Goal: Obtain resource: Download file/media

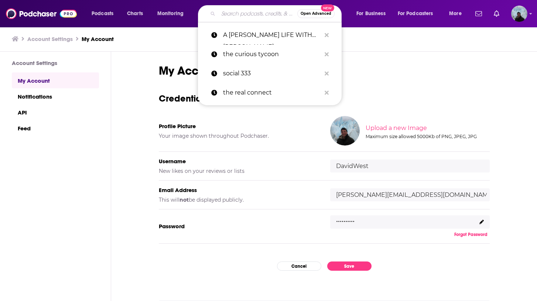
click at [252, 15] on input "Search podcasts, credits, & more..." at bounding box center [257, 14] width 79 height 12
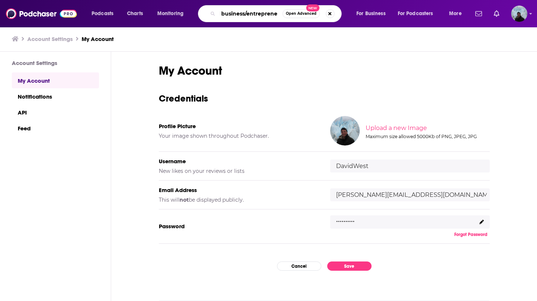
type input "business/entreprener"
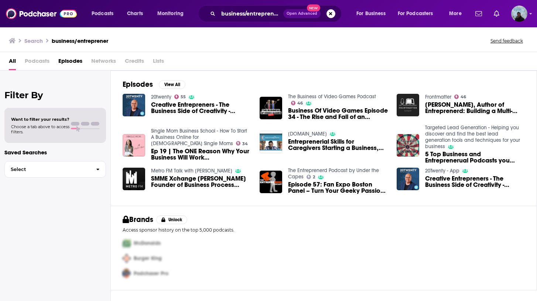
click at [157, 58] on span "Lists" at bounding box center [158, 62] width 11 height 15
click at [333, 15] on button "Search podcasts, credits, & more..." at bounding box center [331, 13] width 9 height 9
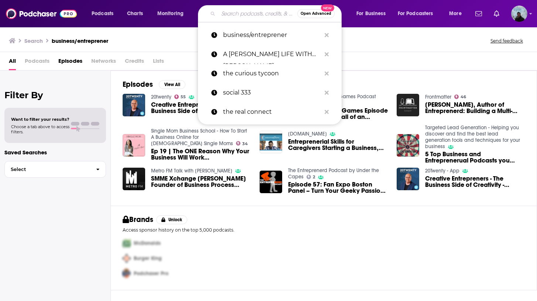
click at [259, 14] on input "Search podcasts, credits, & more..." at bounding box center [257, 14] width 79 height 12
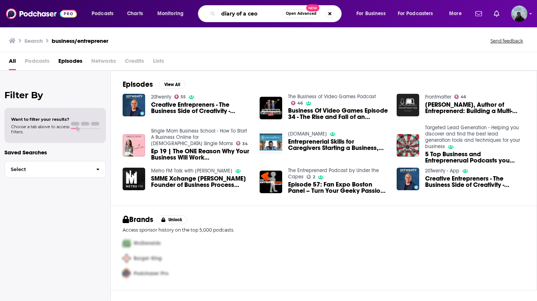
type input "diary of a ceo"
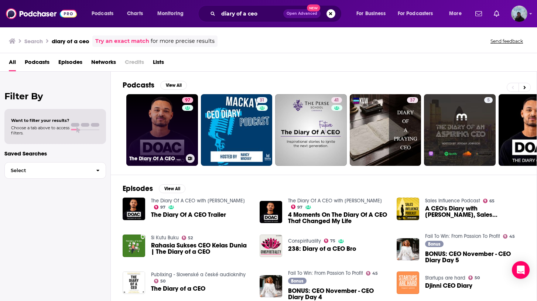
click at [161, 137] on link "97 The Diary Of A CEO with [PERSON_NAME]" at bounding box center [162, 130] width 72 height 72
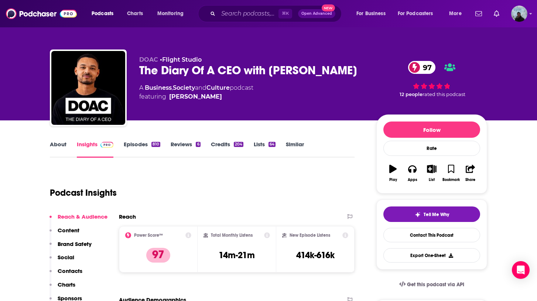
click at [259, 144] on link "Lists 64" at bounding box center [265, 149] width 22 height 17
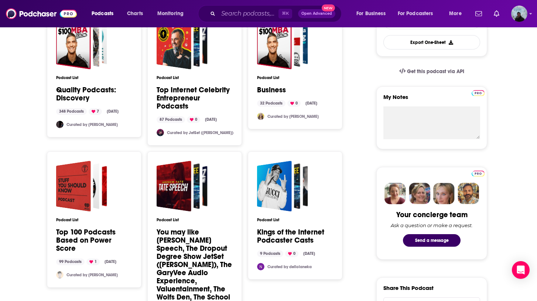
scroll to position [215, 0]
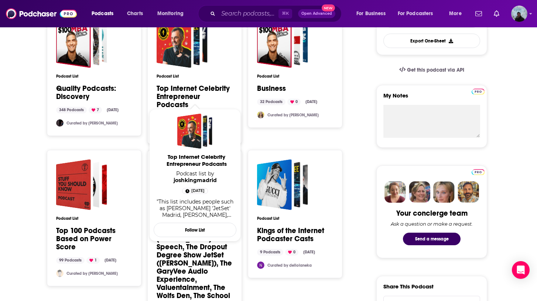
click at [191, 91] on link "Top Internet Celebrity Entrepreneur Podcasts" at bounding box center [195, 97] width 77 height 24
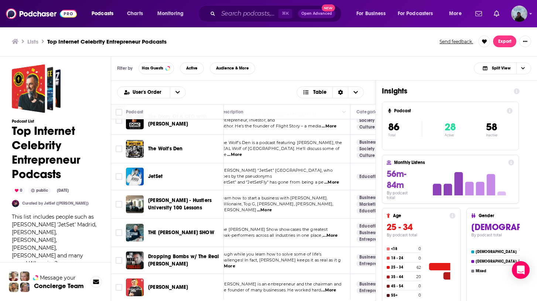
scroll to position [497, 0]
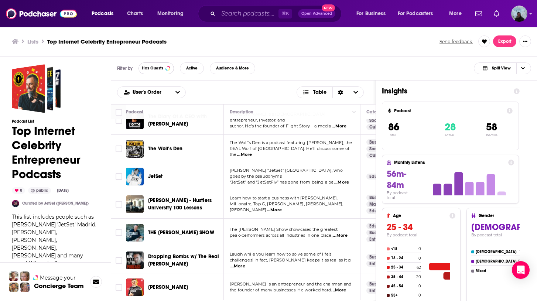
click at [165, 70] on button "Has Guests" at bounding box center [156, 68] width 35 height 12
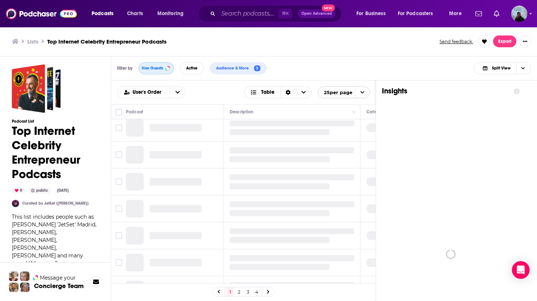
scroll to position [0, 0]
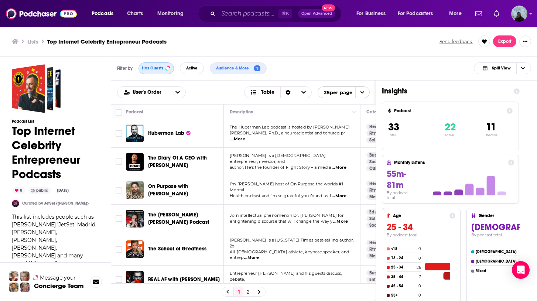
click at [165, 70] on button "Has Guests" at bounding box center [156, 68] width 35 height 12
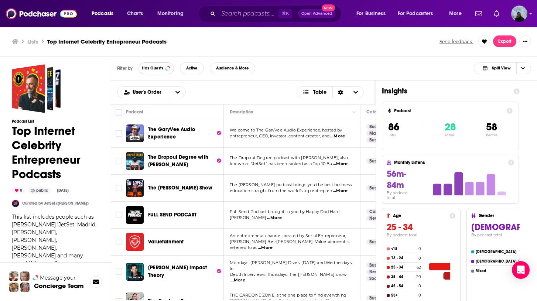
click at [165, 70] on button "Has Guests" at bounding box center [156, 68] width 35 height 12
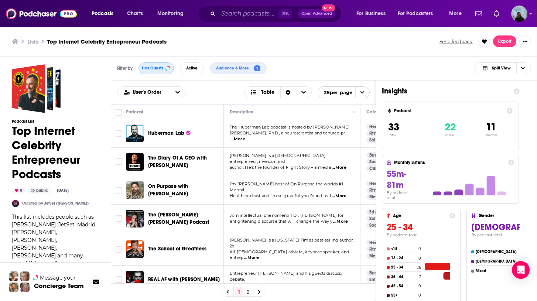
click at [165, 70] on button "Has Guests" at bounding box center [156, 68] width 35 height 12
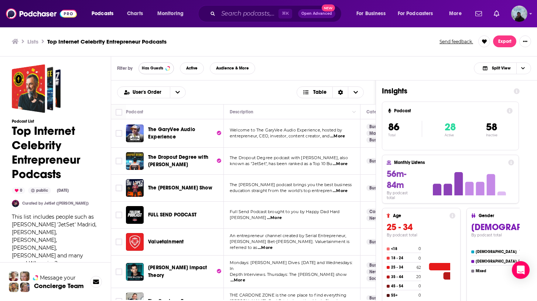
click at [160, 69] on span "Has Guests" at bounding box center [152, 68] width 21 height 4
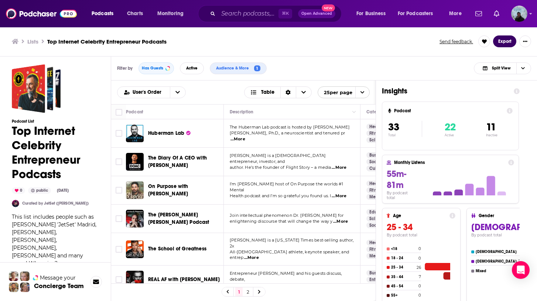
click at [507, 43] on button "Export" at bounding box center [504, 41] width 23 height 12
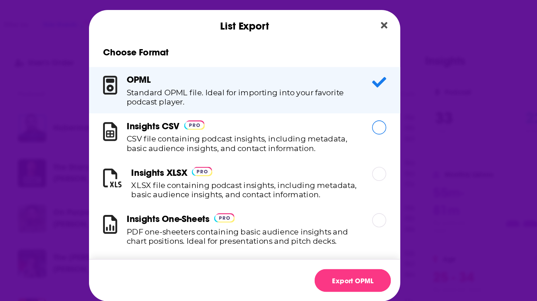
click at [354, 137] on div "Dialog" at bounding box center [353, 133] width 9 height 9
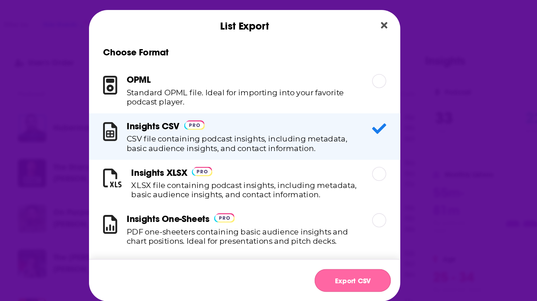
click at [332, 227] on button "Export CSV" at bounding box center [336, 229] width 48 height 14
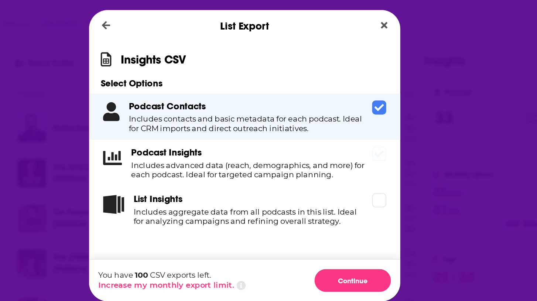
click at [355, 153] on span "Dialog" at bounding box center [353, 149] width 9 height 9
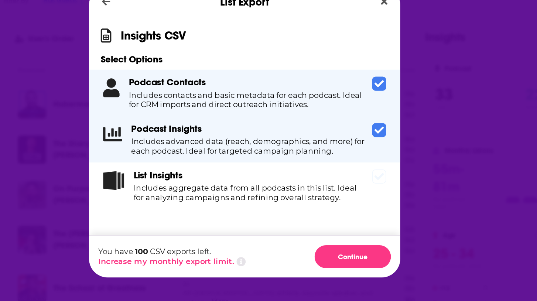
click at [352, 182] on span "Dialog" at bounding box center [353, 178] width 9 height 9
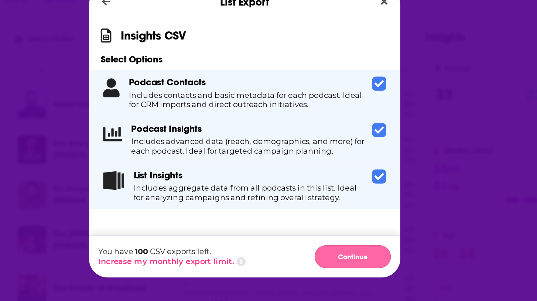
click at [343, 229] on button "Continue" at bounding box center [336, 229] width 48 height 14
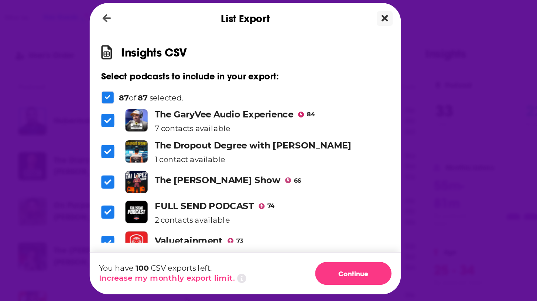
click at [355, 69] on icon "Close" at bounding box center [356, 69] width 4 height 6
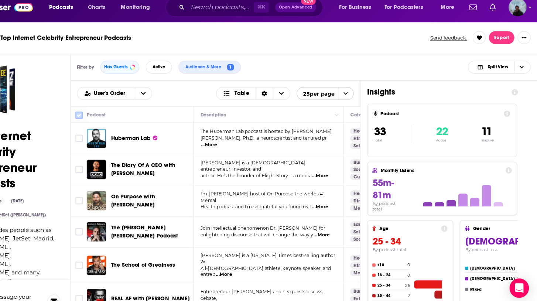
click at [122, 112] on input "Toggle select all" at bounding box center [119, 112] width 7 height 7
checkbox input "true"
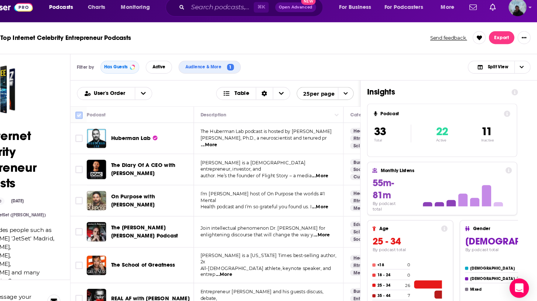
checkbox input "true"
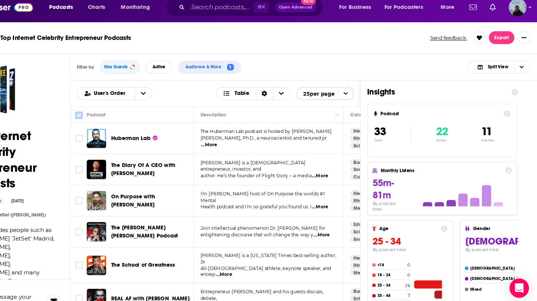
checkbox input "true"
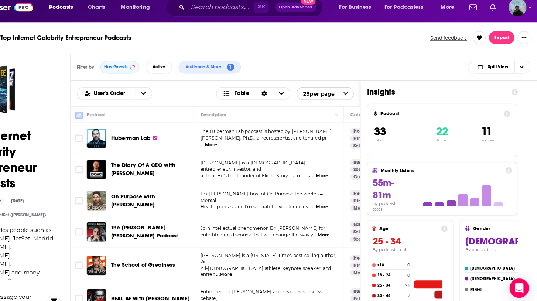
checkbox input "true"
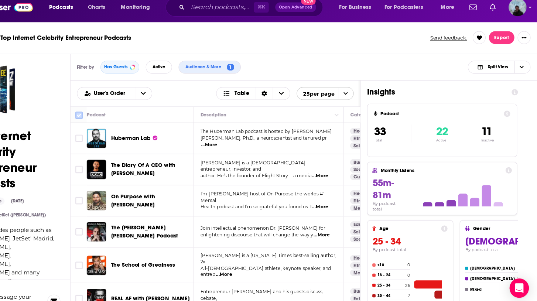
checkbox input "true"
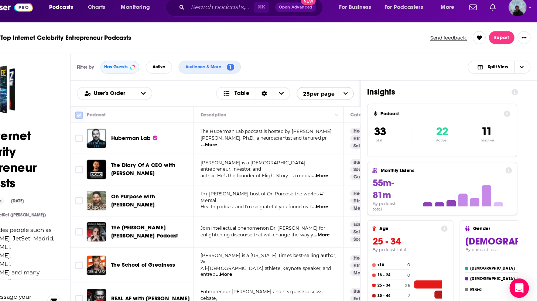
checkbox input "true"
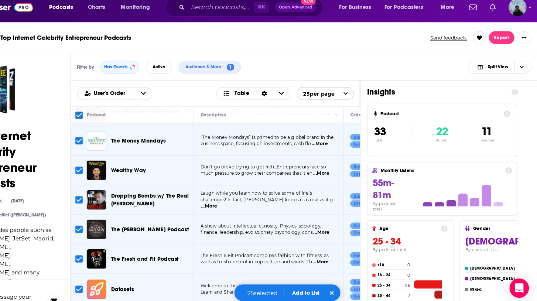
scroll to position [17, 0]
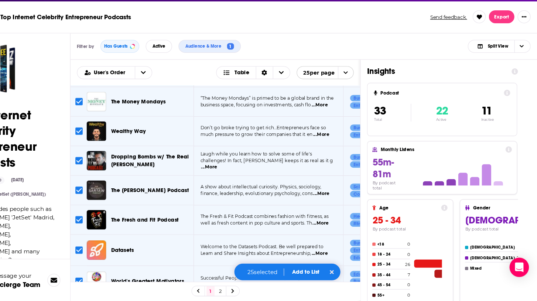
click at [248, 291] on link "2" at bounding box center [247, 291] width 7 height 9
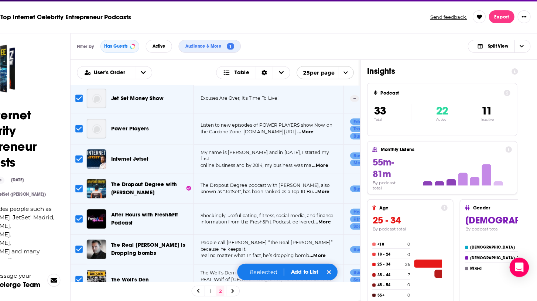
scroll to position [39, 0]
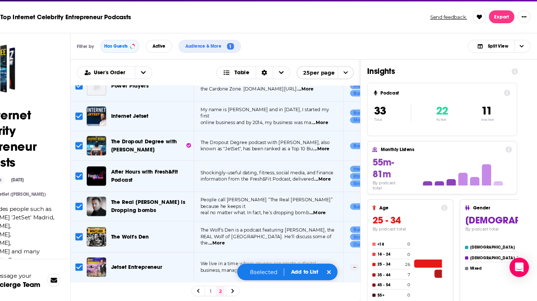
click at [237, 292] on link "1" at bounding box center [238, 291] width 7 height 9
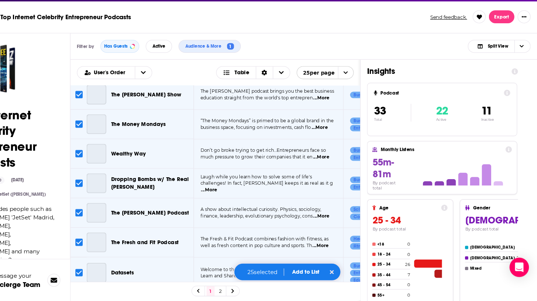
scroll to position [511, 0]
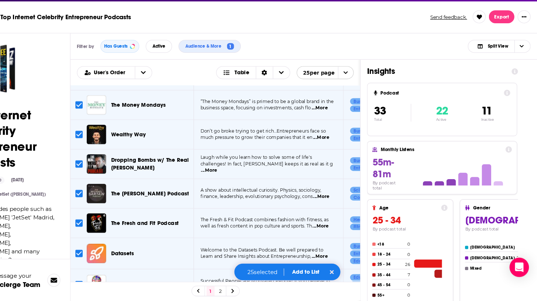
click at [321, 273] on button "Add to List" at bounding box center [326, 274] width 37 height 6
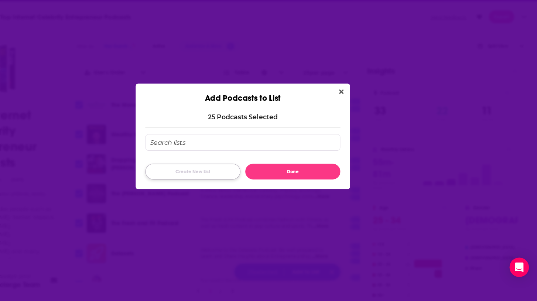
click at [245, 177] on button "Create New List" at bounding box center [223, 182] width 87 height 14
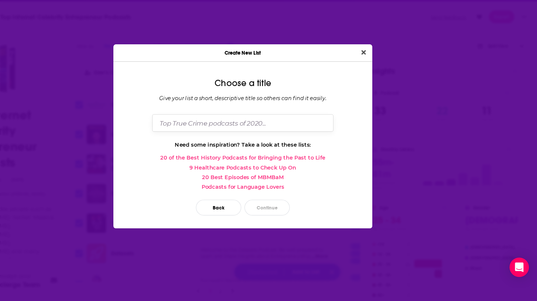
click at [229, 138] on input "Dialog" at bounding box center [268, 138] width 165 height 16
type input "I"
click at [191, 142] on input "Entrepreneur podcasts" at bounding box center [268, 138] width 165 height 16
click at [225, 138] on input "Entrepreneur podcasts" at bounding box center [268, 138] width 165 height 16
click at [323, 134] on input "Entrepreneur/Business podcasts" at bounding box center [268, 138] width 165 height 16
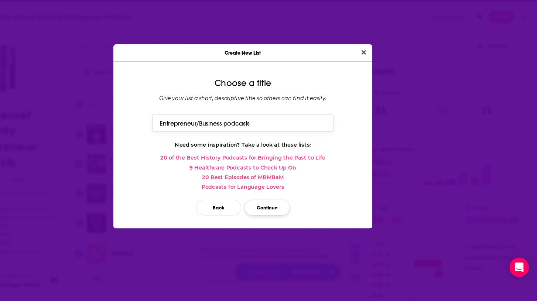
type input "Entrepreneur/Business podcasts"
click at [291, 216] on button "Continue" at bounding box center [290, 215] width 41 height 14
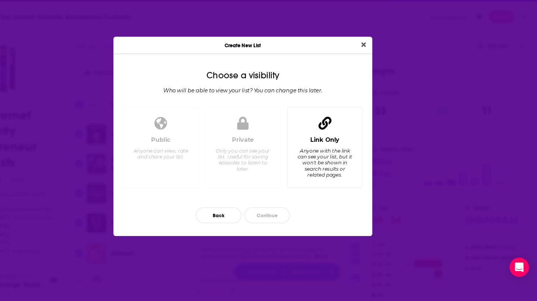
click at [342, 157] on div "Link Only Anyone with the link can see your list, but it won't be shown in sear…" at bounding box center [343, 170] width 57 height 41
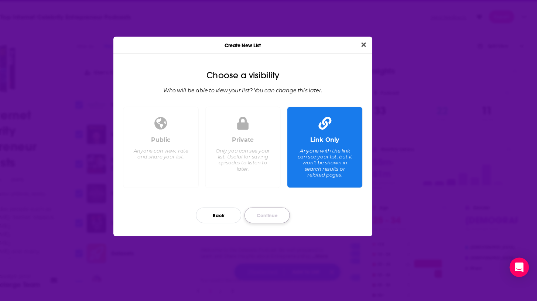
click at [300, 222] on button "Continue" at bounding box center [290, 222] width 41 height 14
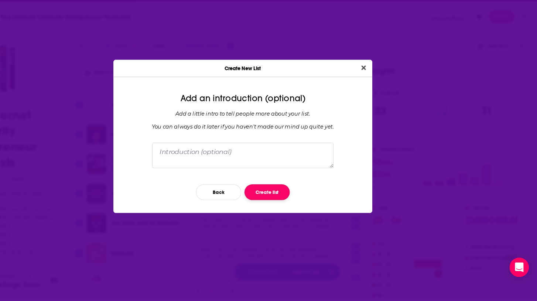
click at [284, 206] on button "Create list" at bounding box center [290, 201] width 41 height 14
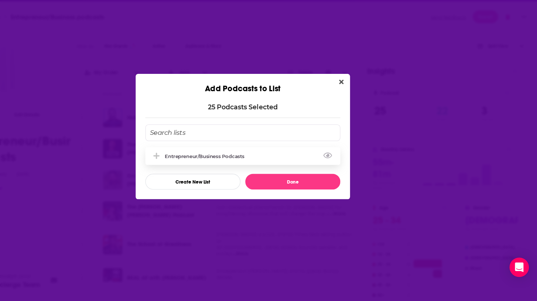
click at [254, 171] on div "Entrepreneur/Business podcasts" at bounding box center [269, 168] width 178 height 16
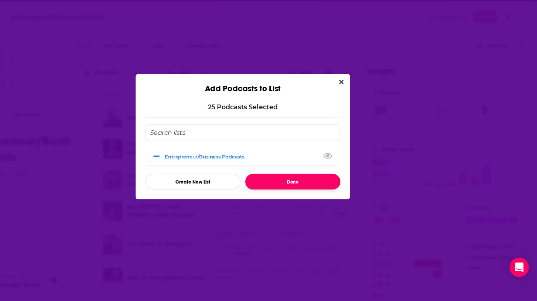
click at [294, 191] on button "Done" at bounding box center [314, 192] width 87 height 14
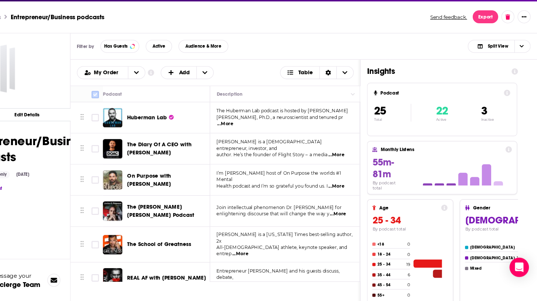
click at [135, 110] on input "Toggle select all" at bounding box center [133, 112] width 7 height 7
checkbox input "true"
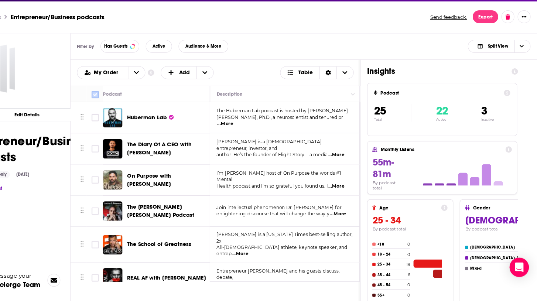
checkbox input "true"
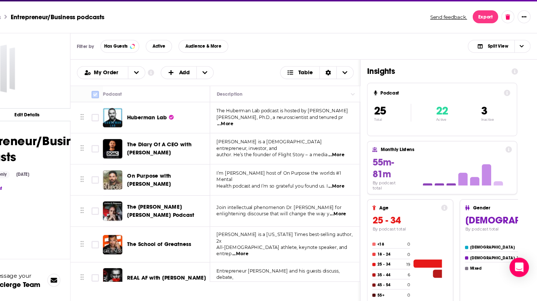
checkbox input "true"
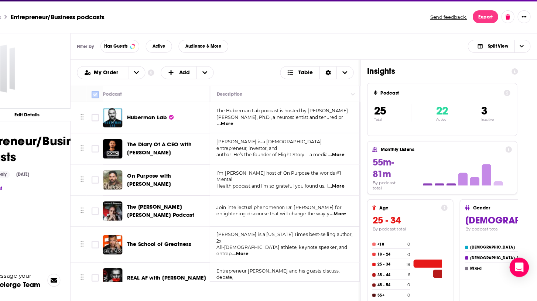
checkbox input "true"
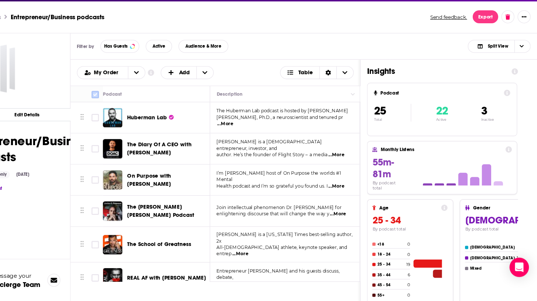
checkbox input "true"
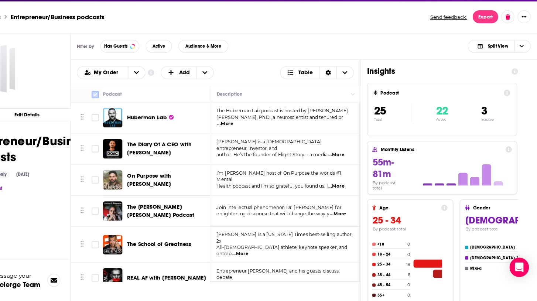
checkbox input "true"
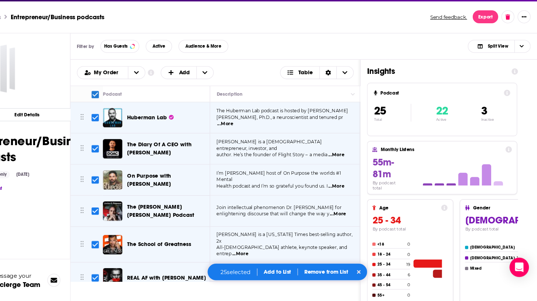
click at [473, 51] on div "My Lists Entrepreneur/Business podcasts Send feedback. Export" at bounding box center [268, 42] width 537 height 30
click at [483, 42] on button "Export" at bounding box center [489, 41] width 23 height 12
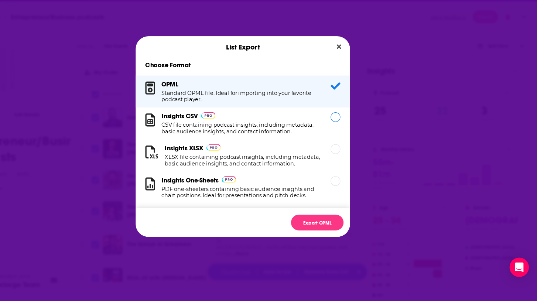
click at [271, 137] on div "Insights CSV CSV file containing podcast insights, including metadata, basic au…" at bounding box center [267, 139] width 146 height 20
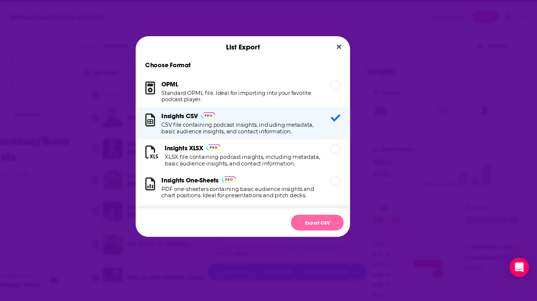
click at [341, 232] on button "Export CSV" at bounding box center [336, 229] width 48 height 14
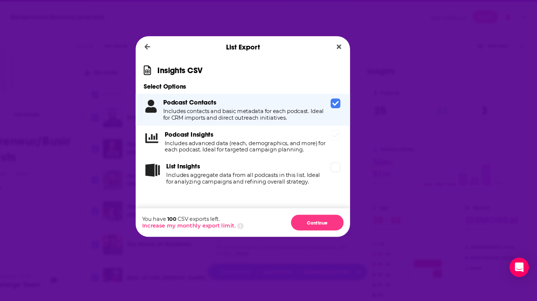
click at [356, 153] on span "Dialog" at bounding box center [353, 149] width 9 height 9
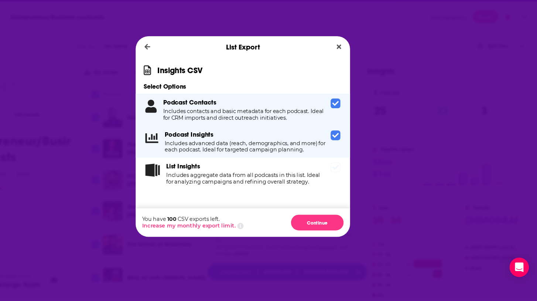
click at [355, 181] on icon "Dialog" at bounding box center [353, 179] width 6 height 6
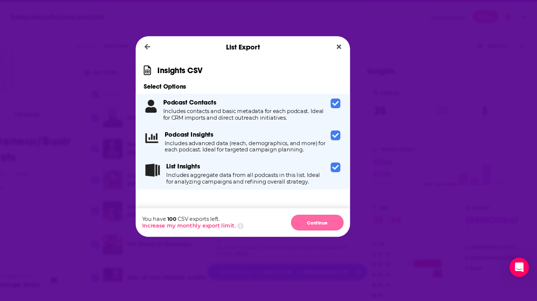
click at [342, 233] on button "Continue" at bounding box center [336, 229] width 48 height 14
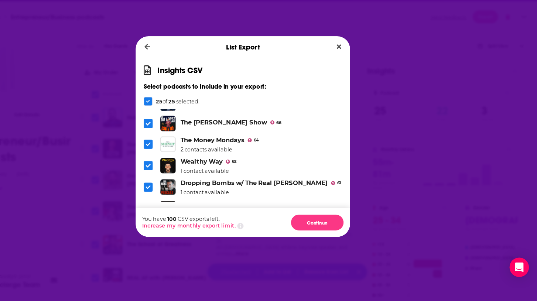
scroll to position [400, 0]
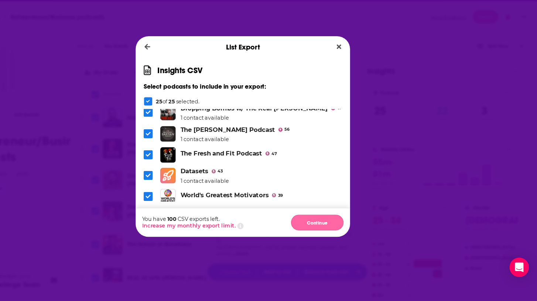
click at [331, 230] on button "Continue" at bounding box center [336, 229] width 48 height 14
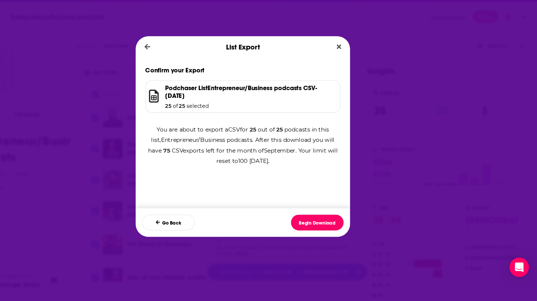
click at [331, 230] on button "Begin Download" at bounding box center [336, 229] width 48 height 14
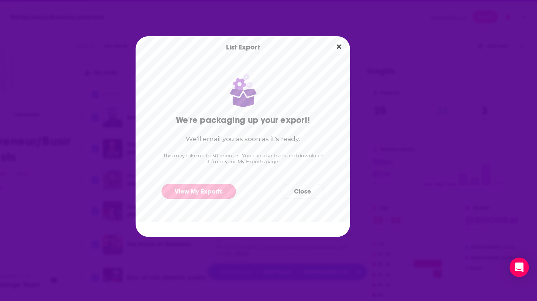
click at [236, 198] on link "View My Exports" at bounding box center [228, 201] width 68 height 14
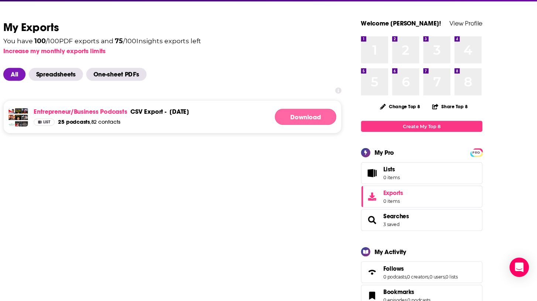
click at [327, 132] on link "Download" at bounding box center [326, 132] width 56 height 15
